Goal: Task Accomplishment & Management: Use online tool/utility

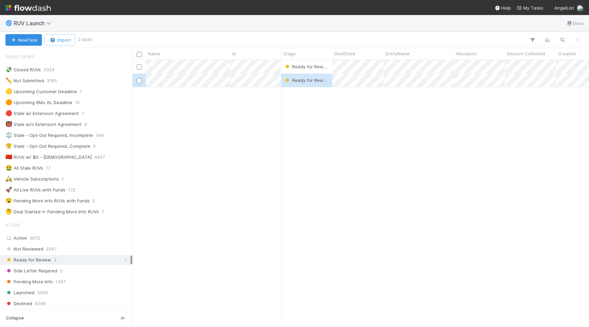
scroll to position [0, 0]
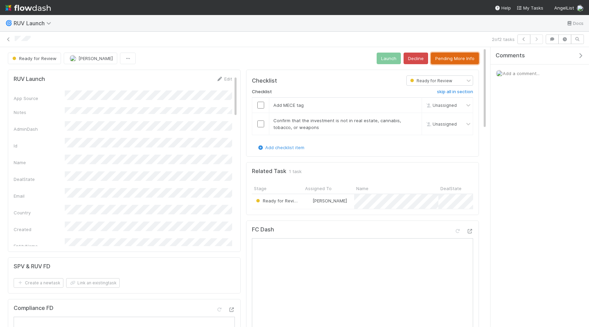
click at [447, 57] on button "Pending More Info" at bounding box center [455, 59] width 48 height 12
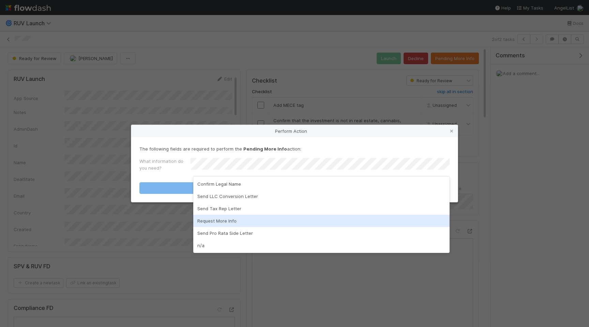
click at [237, 218] on div "Request More Info" at bounding box center [321, 220] width 256 height 12
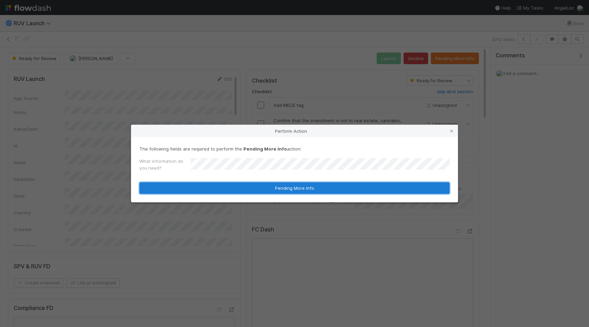
click at [255, 185] on button "Pending More Info" at bounding box center [294, 188] width 310 height 12
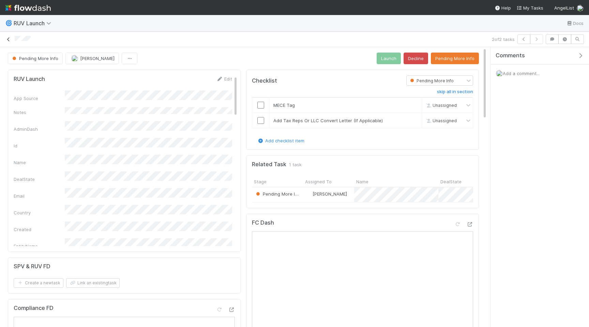
click at [9, 39] on icon at bounding box center [8, 39] width 7 height 4
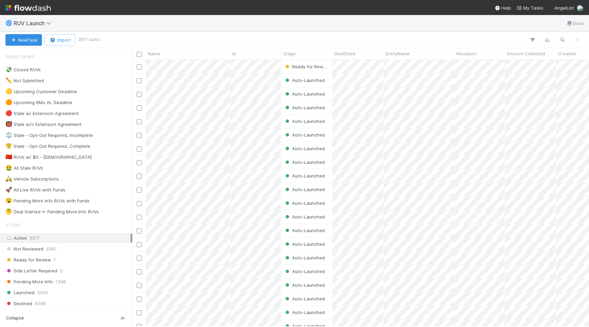
scroll to position [266, 457]
click at [99, 258] on div "Ready for Review 1" at bounding box center [67, 259] width 125 height 9
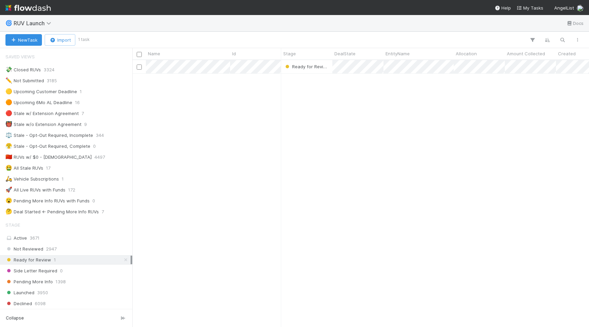
scroll to position [266, 457]
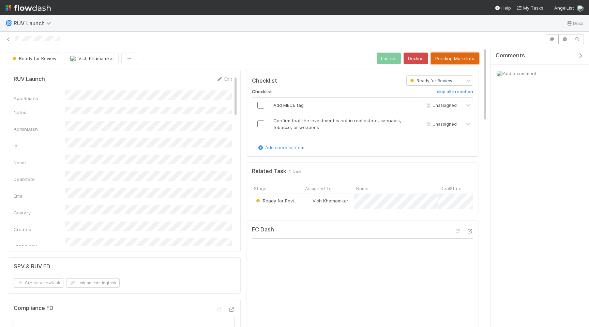
click at [450, 61] on button "Pending More Info" at bounding box center [455, 59] width 48 height 12
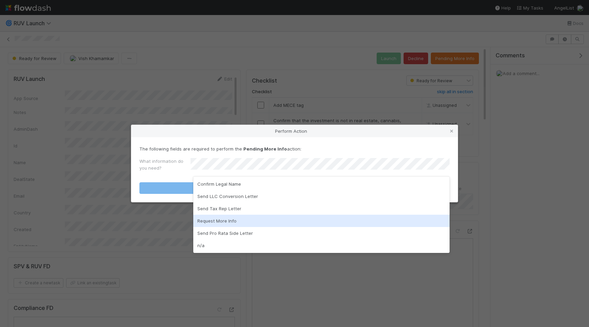
click at [241, 221] on div "Request More Info" at bounding box center [321, 220] width 256 height 12
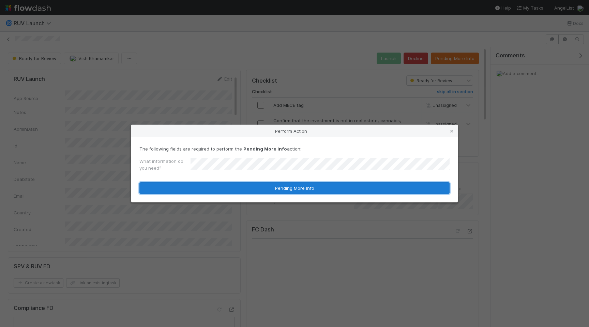
click at [312, 187] on button "Pending More Info" at bounding box center [294, 188] width 310 height 12
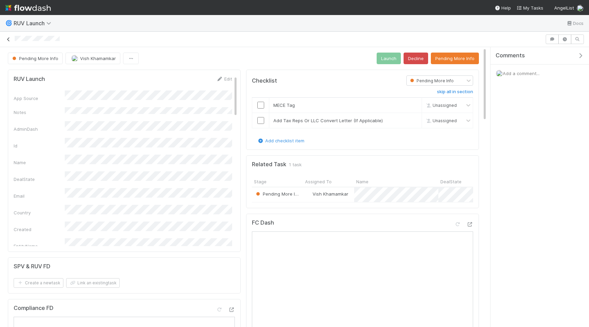
click at [7, 39] on icon at bounding box center [8, 39] width 7 height 4
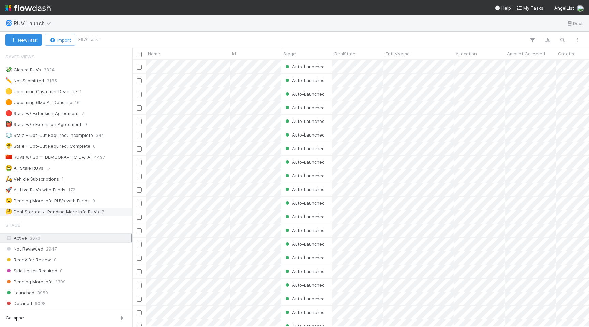
scroll to position [191, 0]
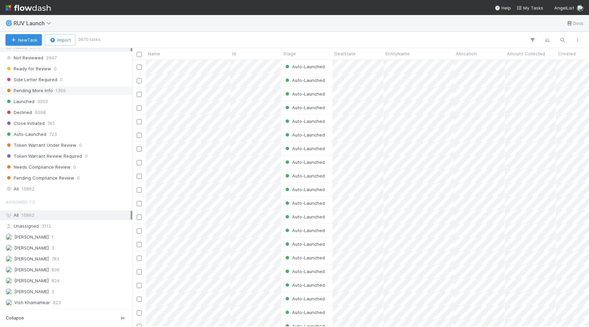
click at [84, 89] on div "Pending More Info 1399" at bounding box center [67, 90] width 125 height 9
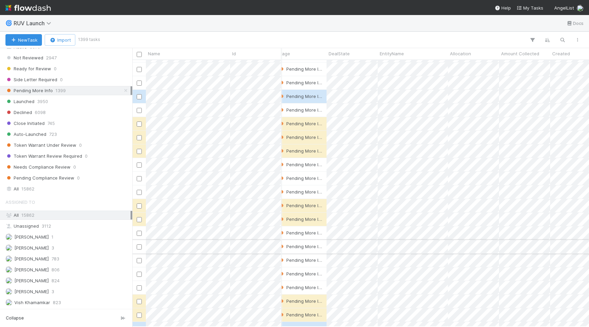
scroll to position [393, 0]
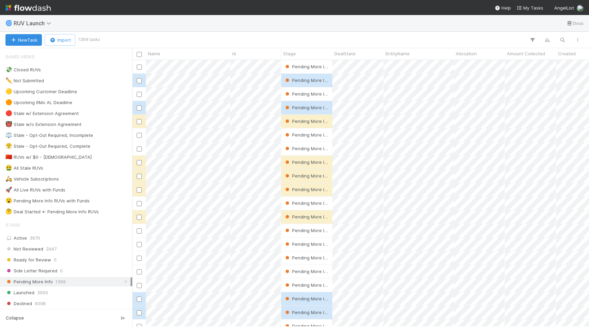
scroll to position [0, 0]
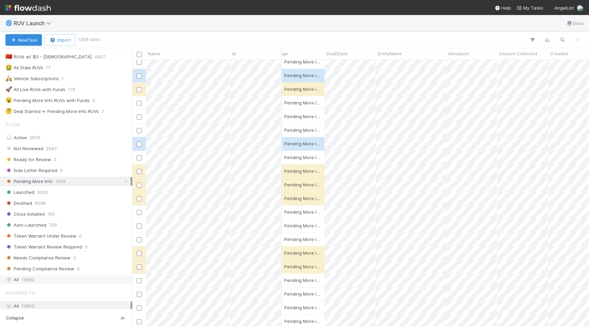
click at [83, 277] on div "All 15862" at bounding box center [67, 279] width 125 height 9
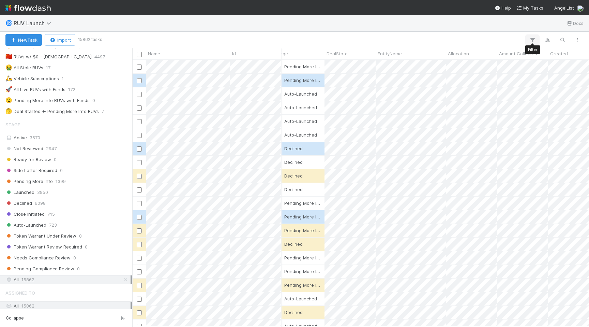
click at [529, 40] on button "button" at bounding box center [532, 39] width 12 height 9
click at [435, 60] on button "Add Filter" at bounding box center [428, 61] width 205 height 10
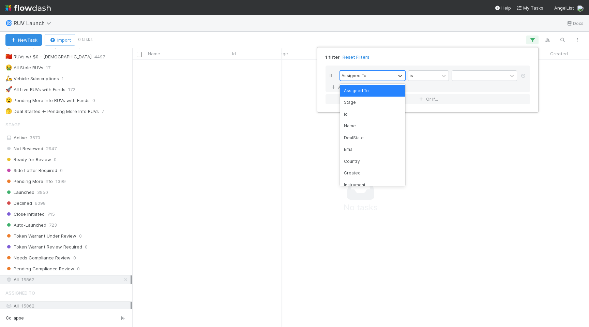
click at [385, 77] on div "Assigned To" at bounding box center [367, 76] width 55 height 10
click at [361, 172] on div "Created" at bounding box center [372, 173] width 65 height 12
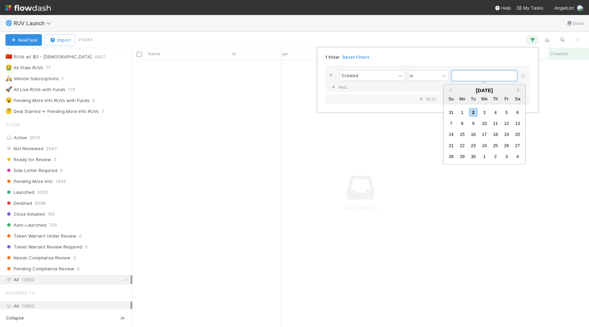
click at [470, 74] on input "text" at bounding box center [484, 76] width 65 height 10
click at [465, 112] on div "1" at bounding box center [462, 111] width 9 height 9
type input "[DATE]"
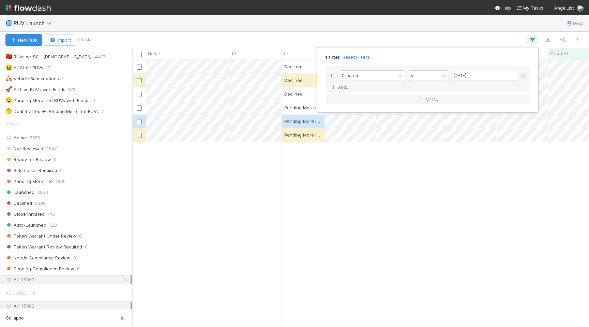
click at [352, 177] on div "1 filter Reset Filters If Created is [DATE] And.. Or if..." at bounding box center [294, 163] width 589 height 327
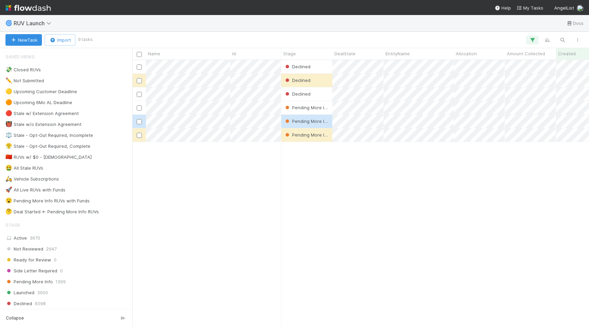
scroll to position [266, 457]
click at [532, 39] on icon "button" at bounding box center [532, 40] width 7 height 6
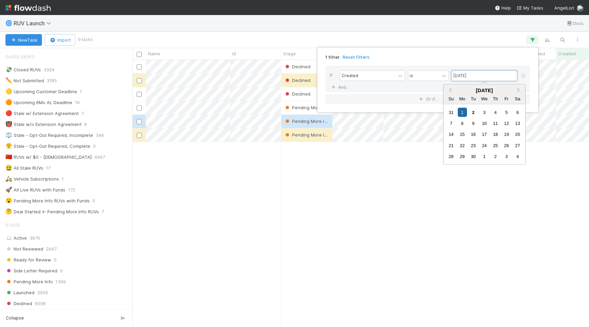
click at [499, 76] on input "[DATE]" at bounding box center [484, 76] width 65 height 10
click at [453, 61] on div "If Created is [DATE] And.. Or if..." at bounding box center [427, 84] width 215 height 49
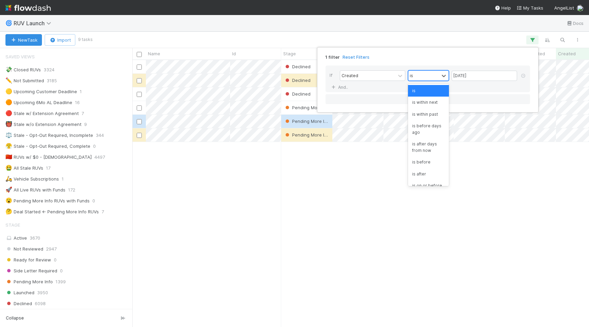
click at [436, 80] on div "is" at bounding box center [428, 75] width 41 height 11
click at [439, 114] on div "is within past" at bounding box center [428, 114] width 41 height 12
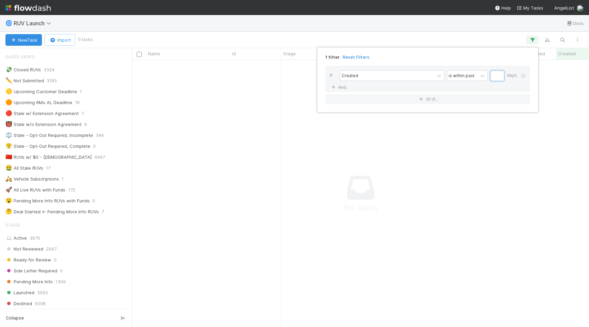
click at [495, 75] on input "text" at bounding box center [498, 76] width 14 height 10
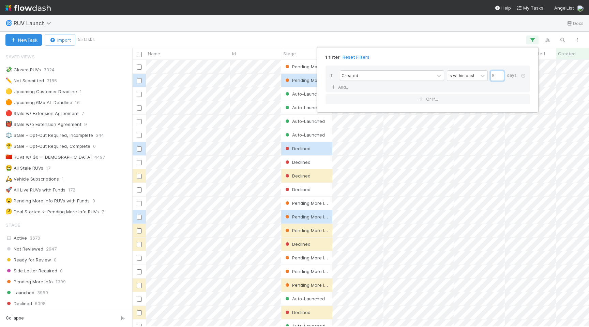
type input "5"
click at [468, 36] on div "1 filter Reset Filters If Created is within past 5 days And.. Or if..." at bounding box center [294, 163] width 589 height 327
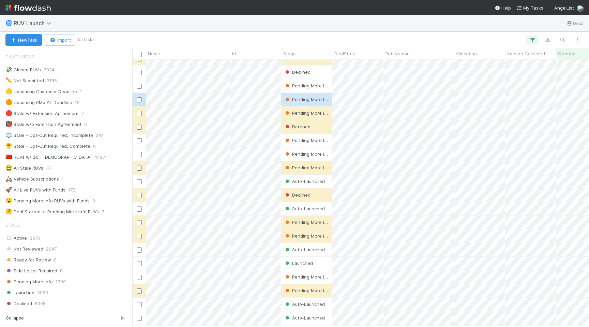
scroll to position [112, 0]
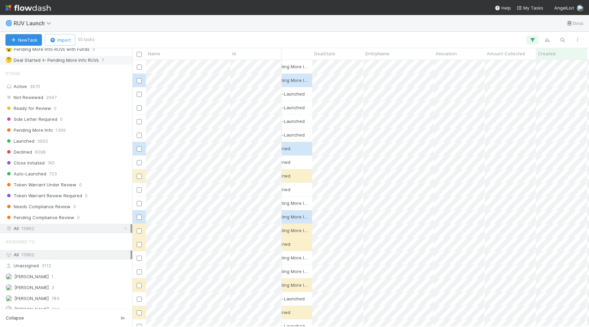
scroll to position [152, 0]
click at [75, 104] on div "Ready for Review 0" at bounding box center [67, 108] width 125 height 9
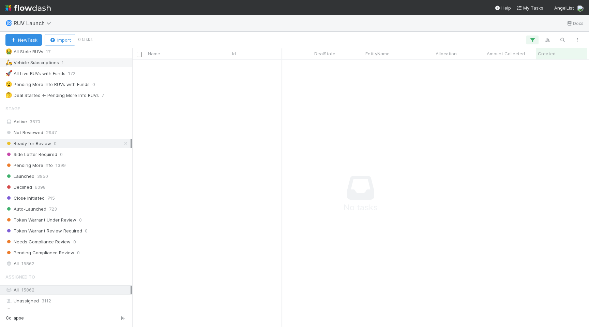
scroll to position [191, 0]
